Goal: Task Accomplishment & Management: Use online tool/utility

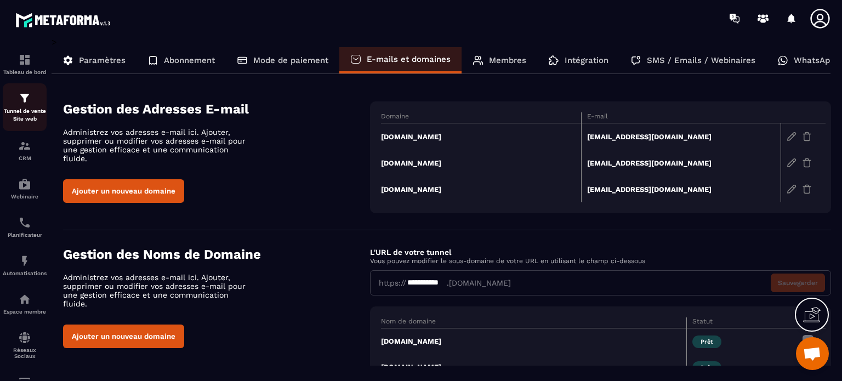
scroll to position [7176, 0]
click at [19, 157] on p "CRM" at bounding box center [25, 158] width 44 height 6
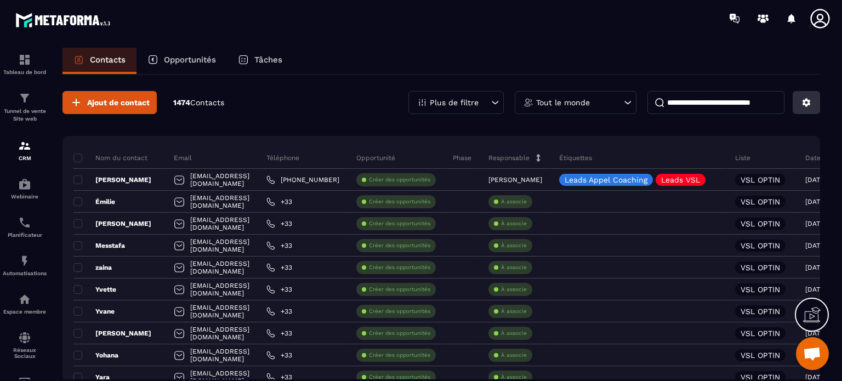
click at [805, 101] on icon at bounding box center [807, 103] width 10 height 10
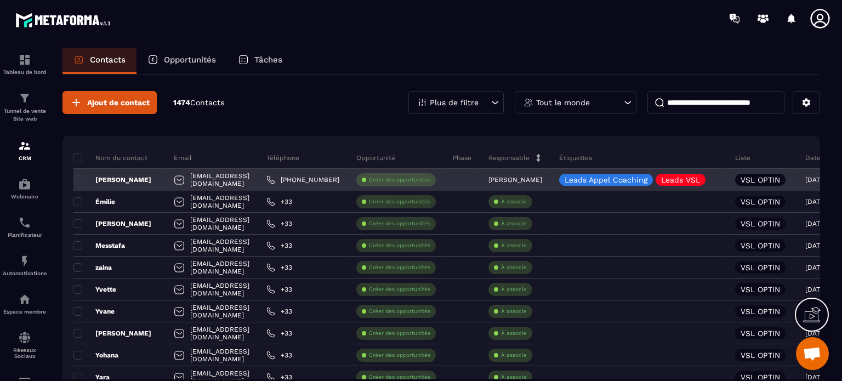
click at [430, 177] on p "Créer des opportunités" at bounding box center [399, 180] width 61 height 8
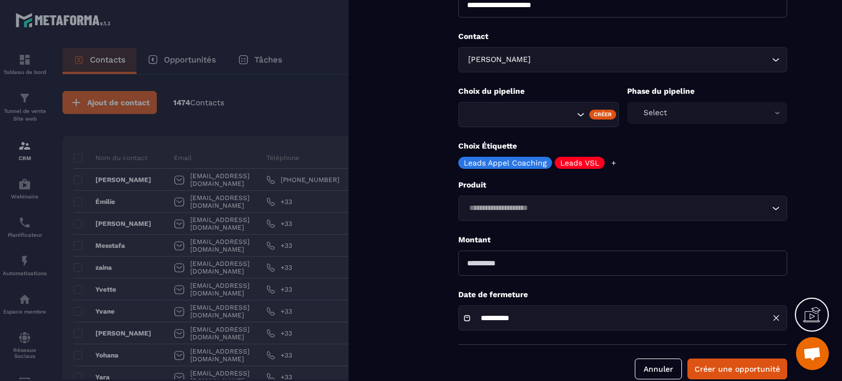
scroll to position [110, 0]
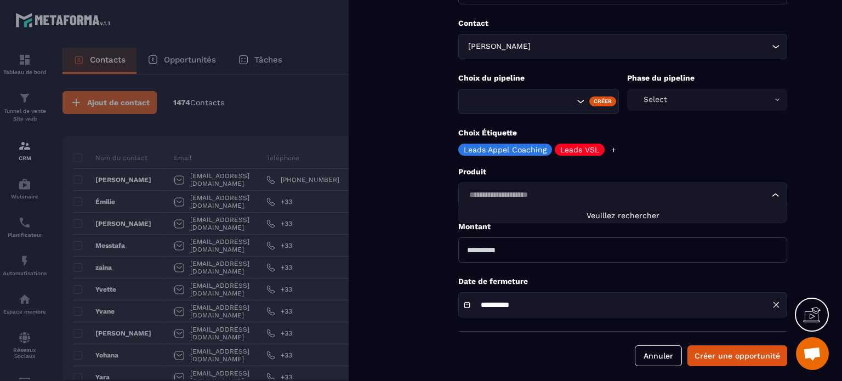
click at [515, 187] on div "Loading..." at bounding box center [622, 195] width 329 height 25
click at [530, 195] on input "Search for option" at bounding box center [618, 195] width 304 height 12
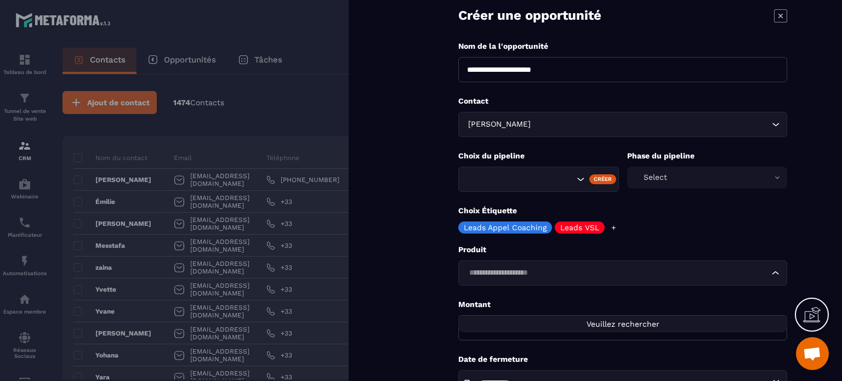
scroll to position [0, 0]
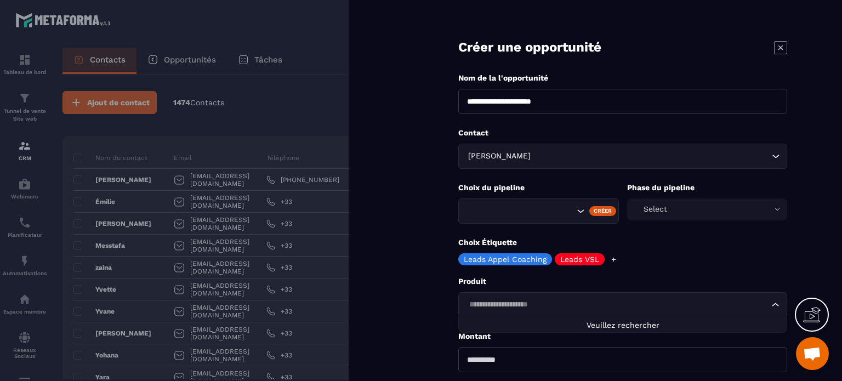
click at [780, 48] on icon at bounding box center [781, 47] width 4 height 4
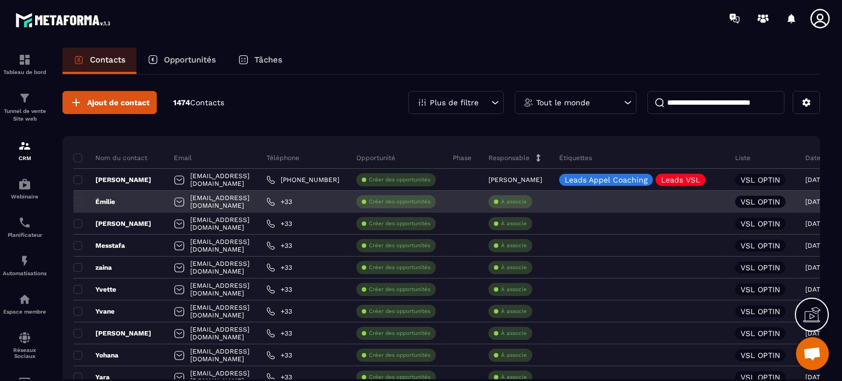
click at [527, 199] on p "À associe" at bounding box center [514, 202] width 26 height 8
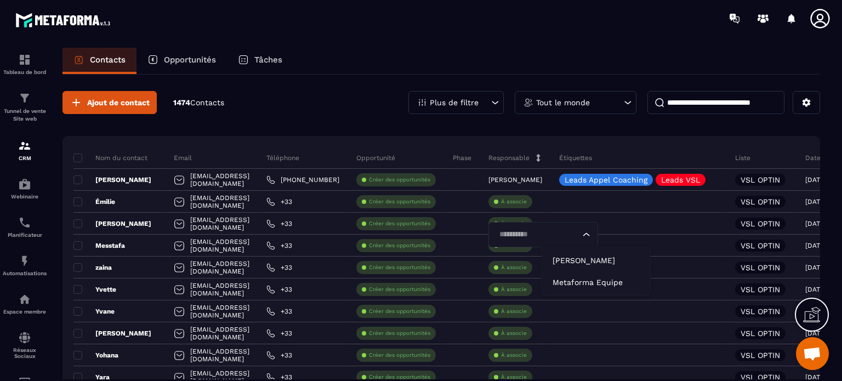
click at [733, 99] on input at bounding box center [716, 102] width 137 height 23
click at [628, 103] on icon at bounding box center [628, 102] width 7 height 3
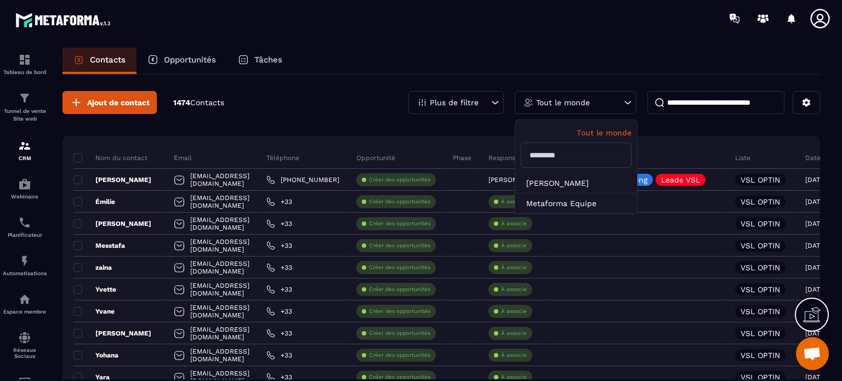
click at [557, 153] on input "text" at bounding box center [576, 155] width 111 height 25
click at [627, 99] on icon at bounding box center [627, 102] width 11 height 11
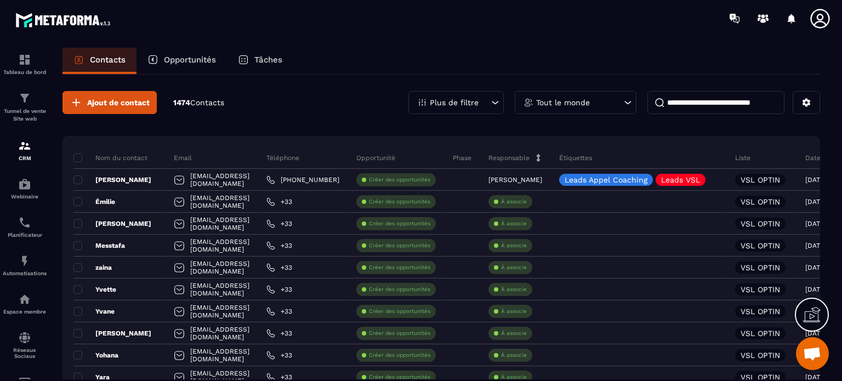
click at [498, 99] on icon at bounding box center [495, 102] width 11 height 11
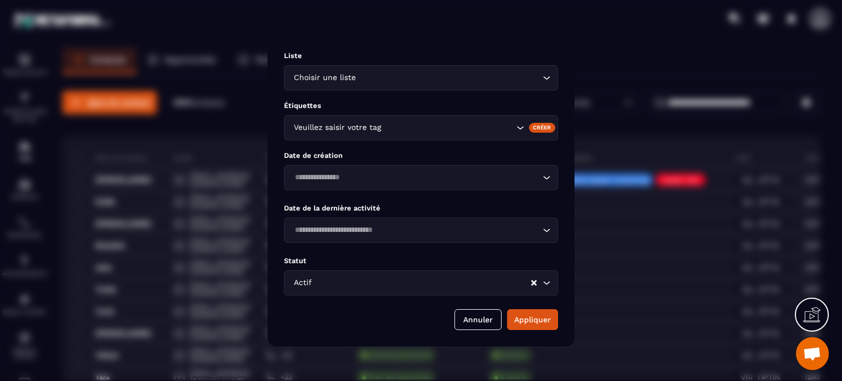
click at [588, 44] on div "Modal window" at bounding box center [421, 190] width 842 height 381
click at [469, 324] on button "Annuler" at bounding box center [478, 319] width 47 height 21
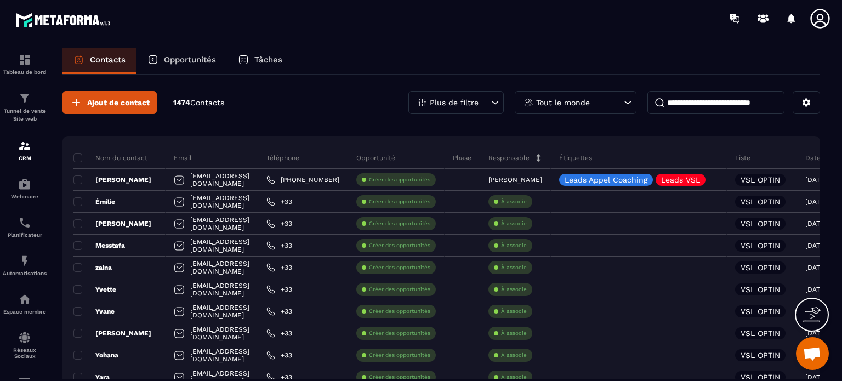
click at [177, 58] on p "Opportunités" at bounding box center [190, 60] width 52 height 10
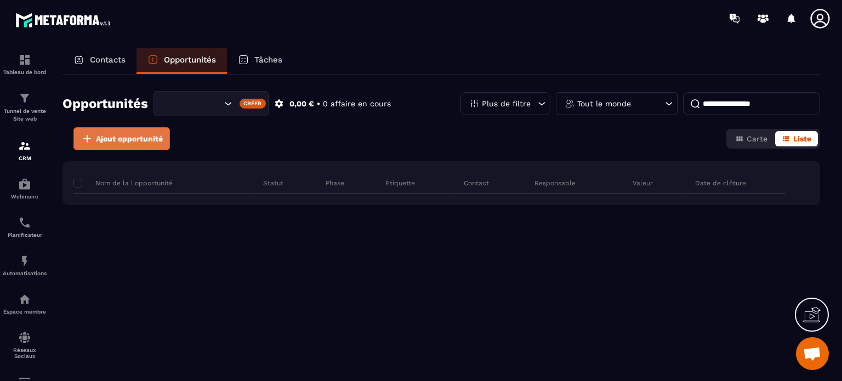
click at [132, 138] on span "Ajout opportunité" at bounding box center [129, 138] width 67 height 11
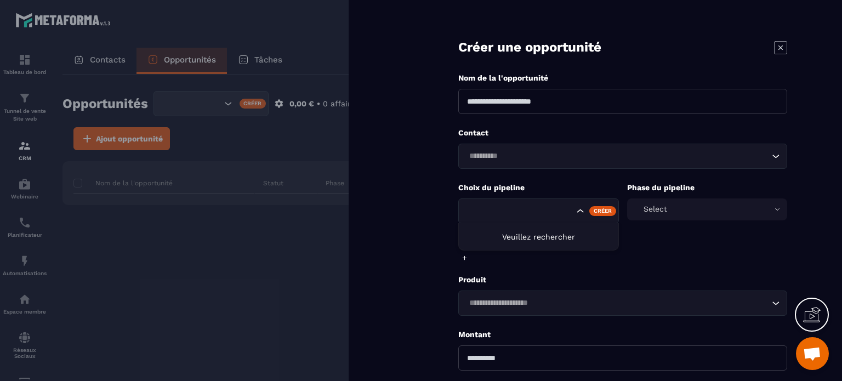
click at [578, 210] on icon "Search for option" at bounding box center [580, 211] width 11 height 11
click at [775, 208] on div "Select" at bounding box center [707, 209] width 161 height 22
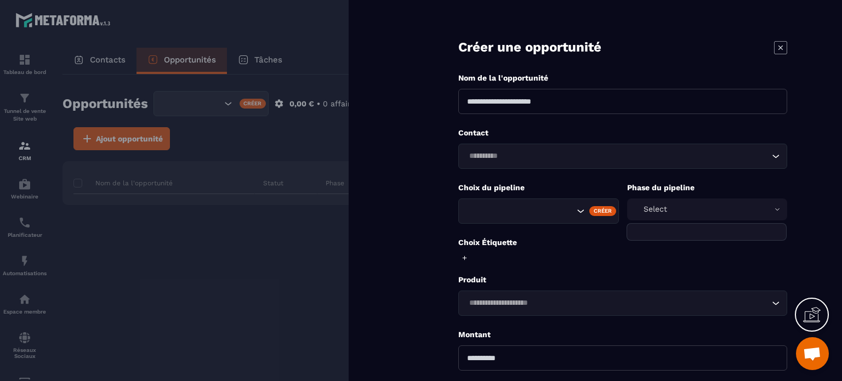
click at [780, 48] on icon at bounding box center [781, 47] width 4 height 4
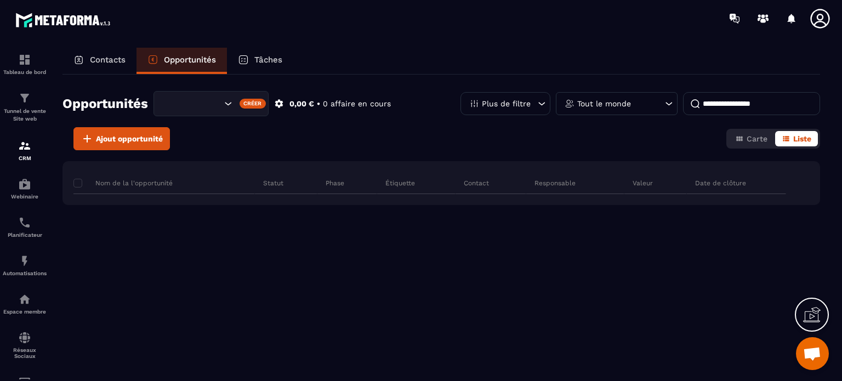
click at [270, 58] on p "Tâches" at bounding box center [268, 60] width 28 height 10
